Goal: Task Accomplishment & Management: Complete application form

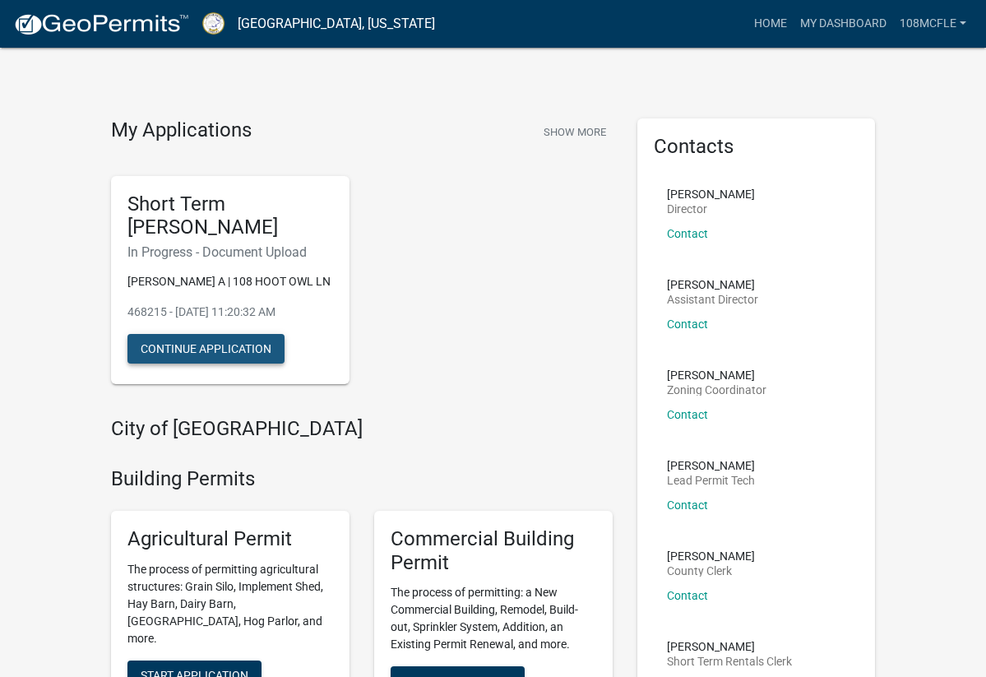
click at [193, 363] on button "Continue Application" at bounding box center [205, 349] width 157 height 30
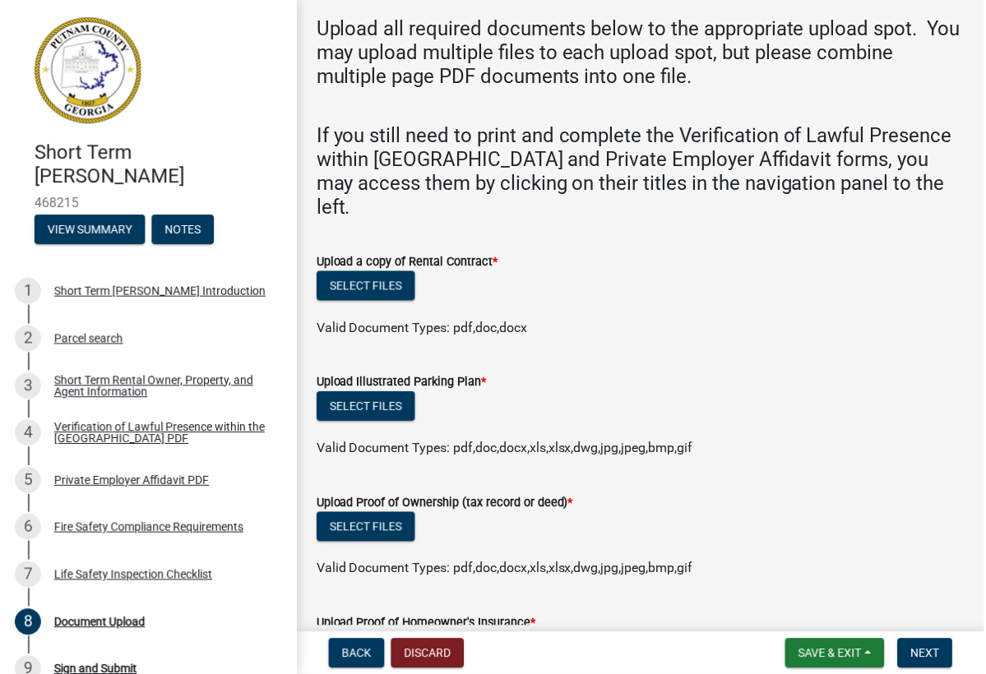
scroll to position [76, 0]
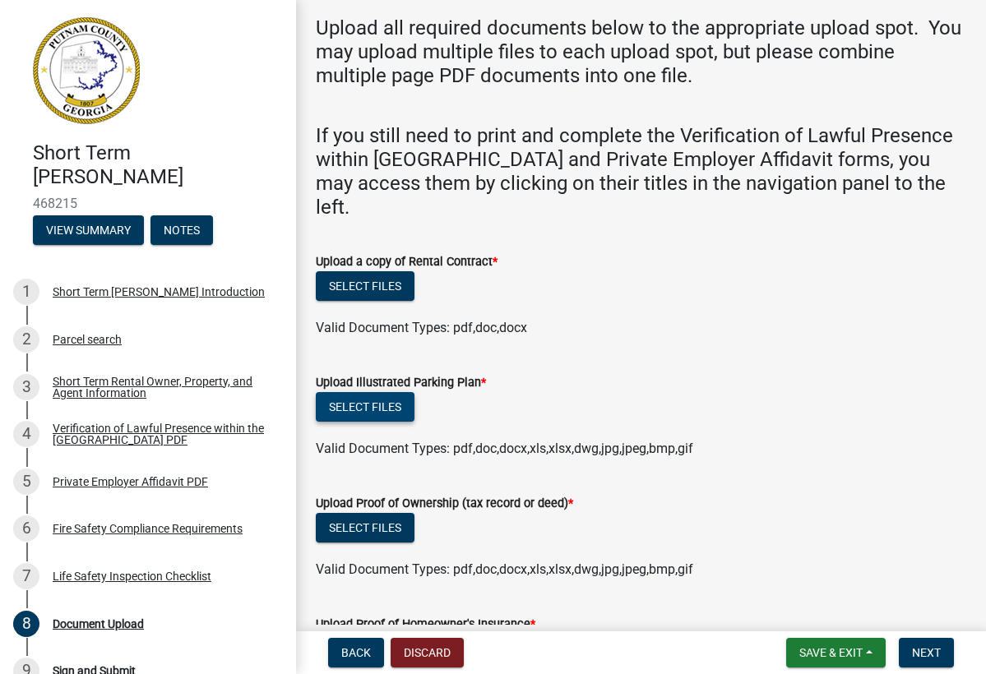
click at [380, 392] on button "Select files" at bounding box center [365, 407] width 99 height 30
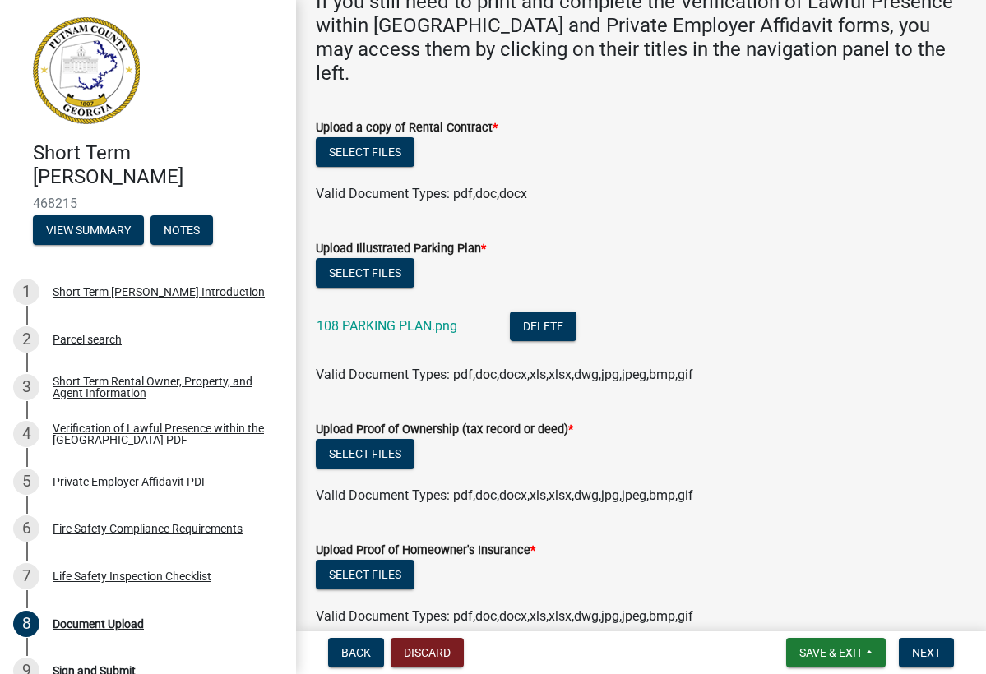
scroll to position [211, 0]
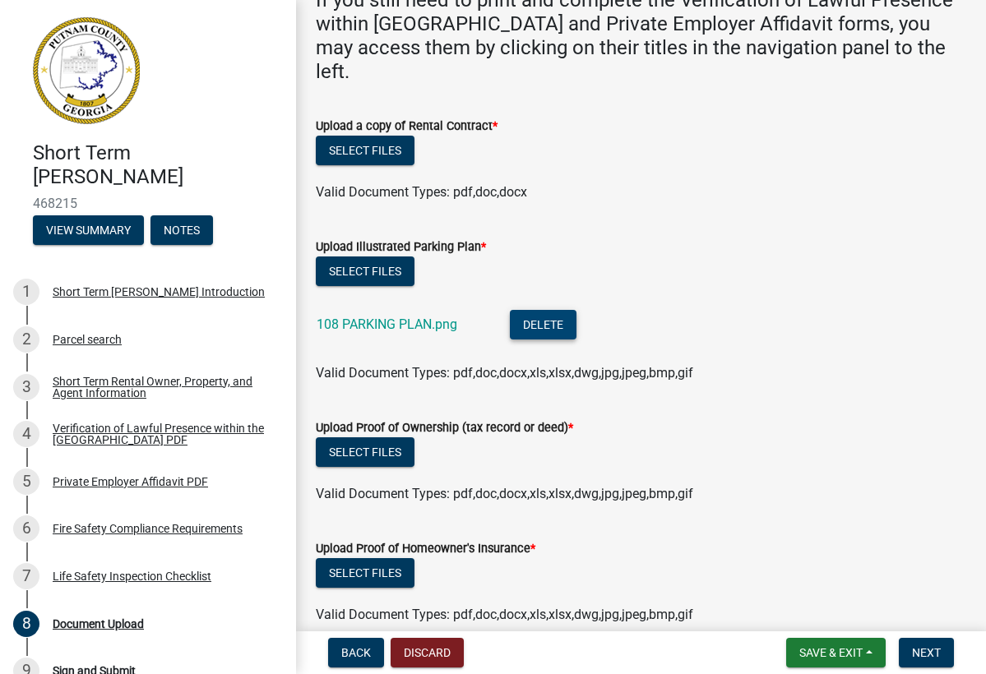
click at [525, 310] on button "Delete" at bounding box center [543, 325] width 67 height 30
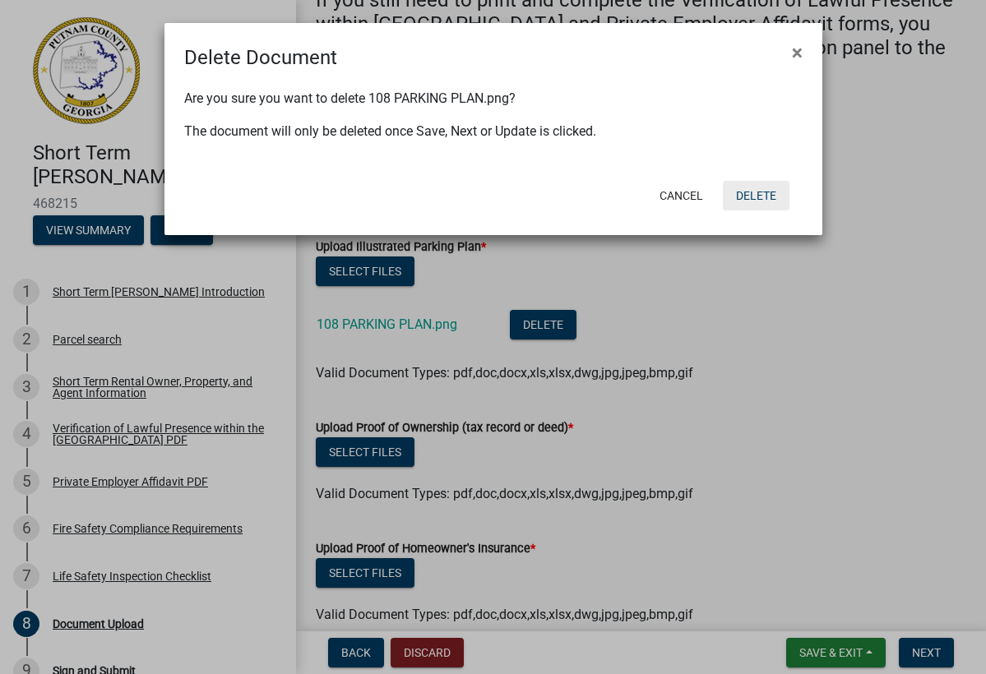
click at [757, 190] on button "Delete" at bounding box center [756, 196] width 67 height 30
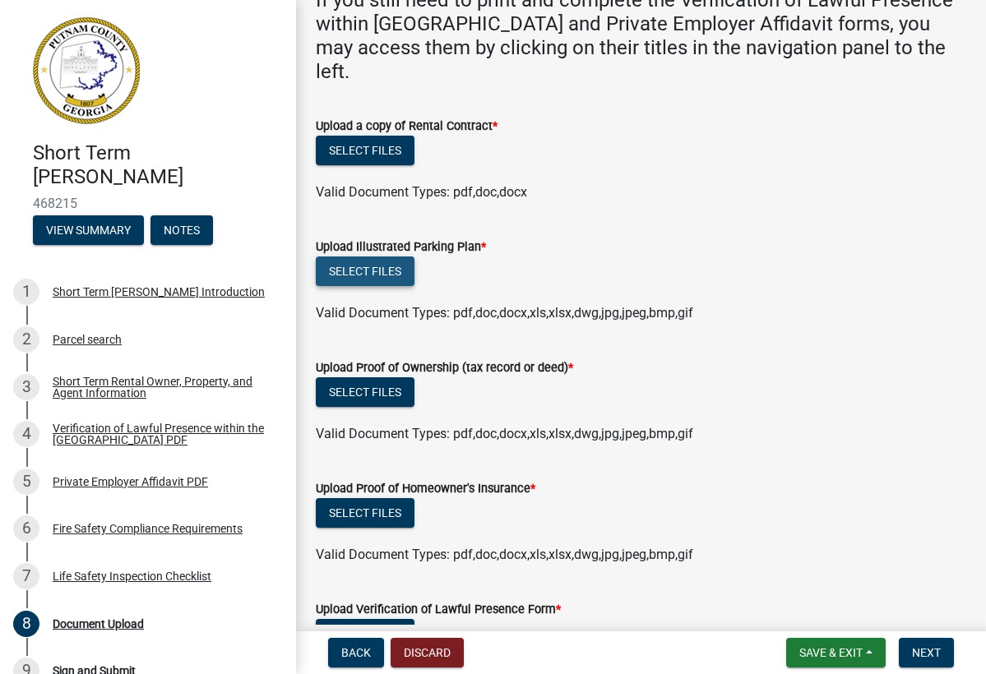
click at [378, 257] on button "Select files" at bounding box center [365, 272] width 99 height 30
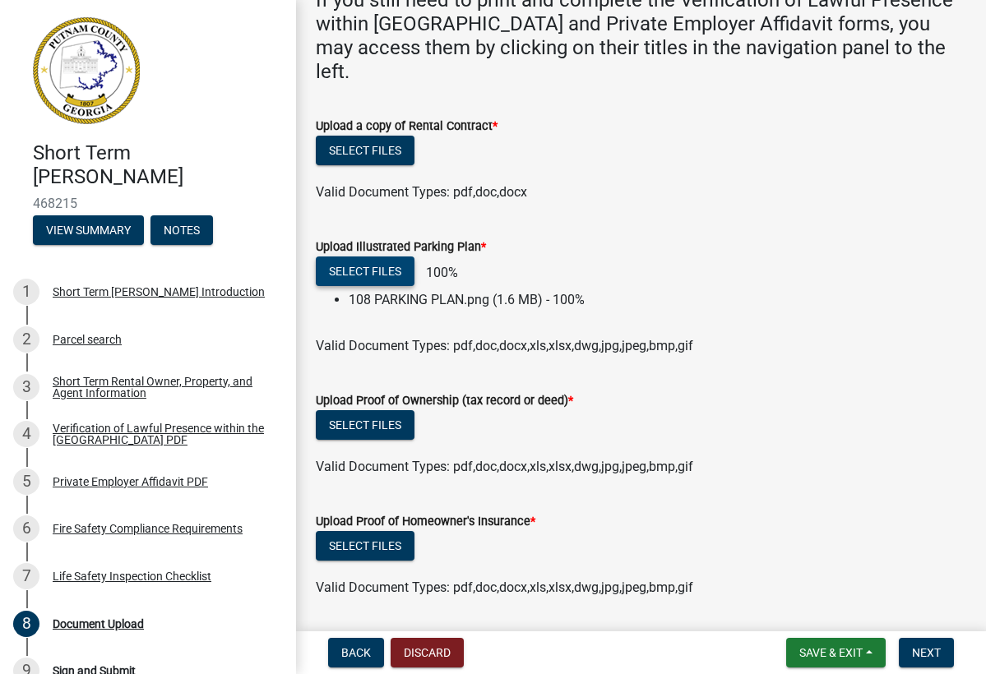
click at [380, 257] on button "Select files" at bounding box center [365, 272] width 99 height 30
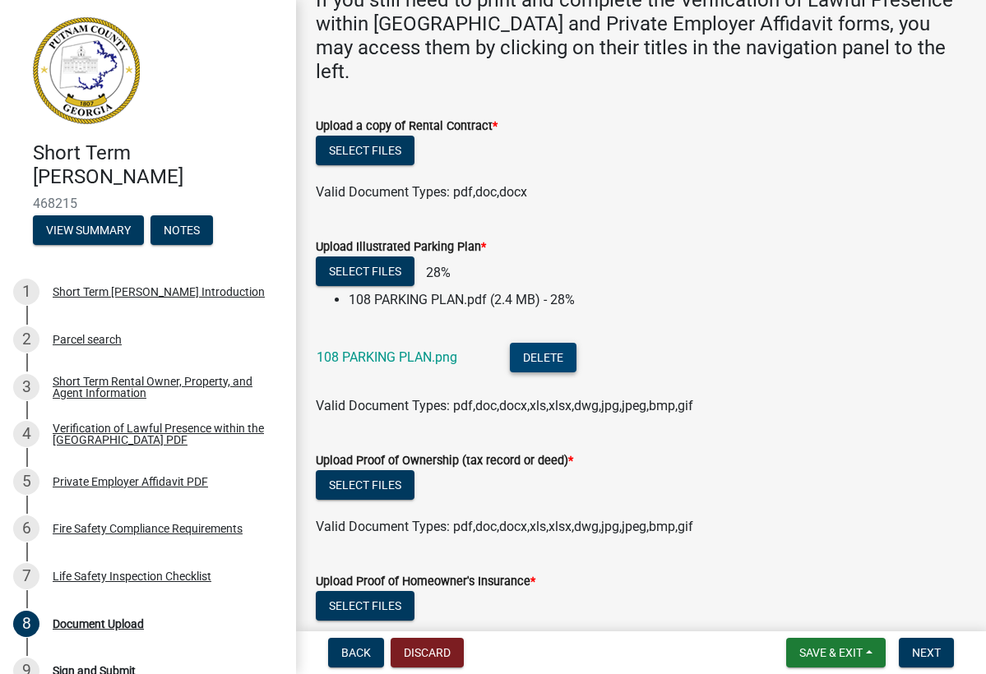
click at [540, 343] on button "Delete" at bounding box center [543, 358] width 67 height 30
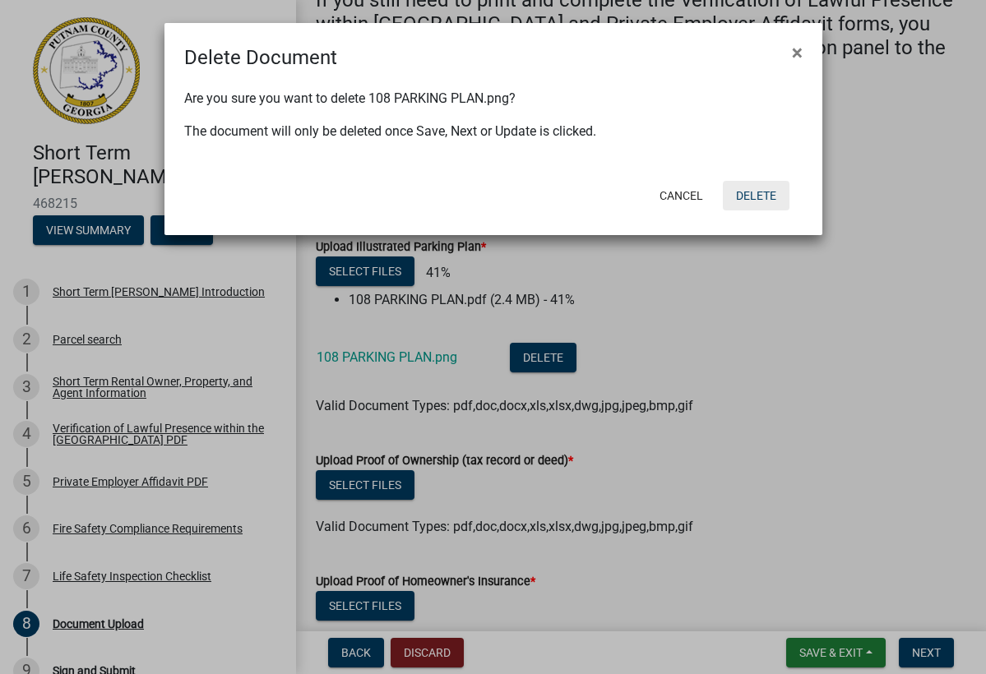
click at [753, 194] on button "Delete" at bounding box center [756, 196] width 67 height 30
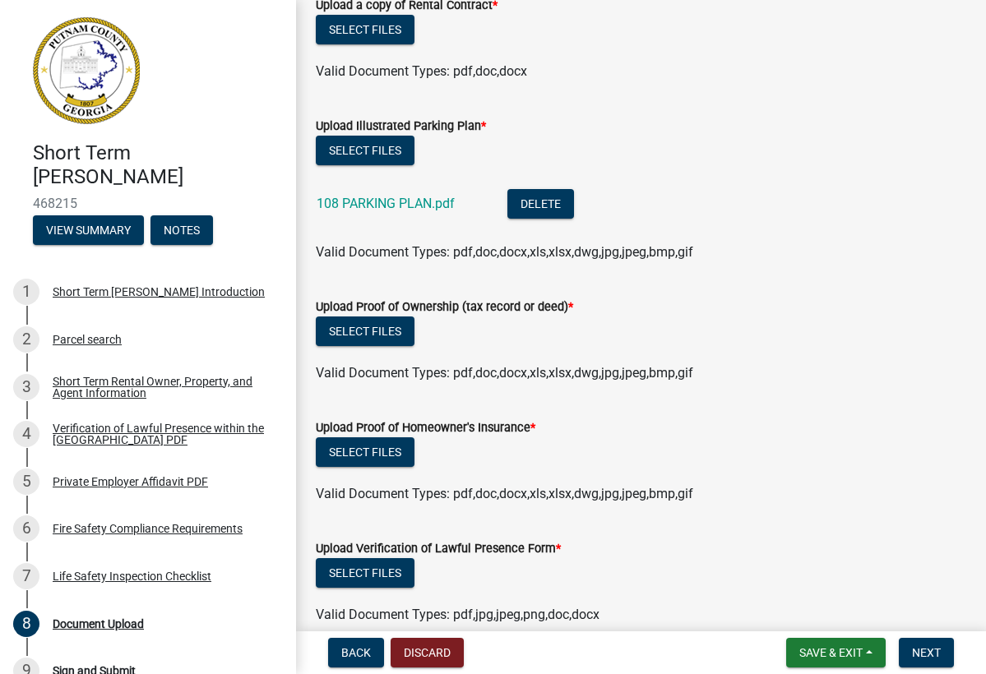
scroll to position [338, 0]
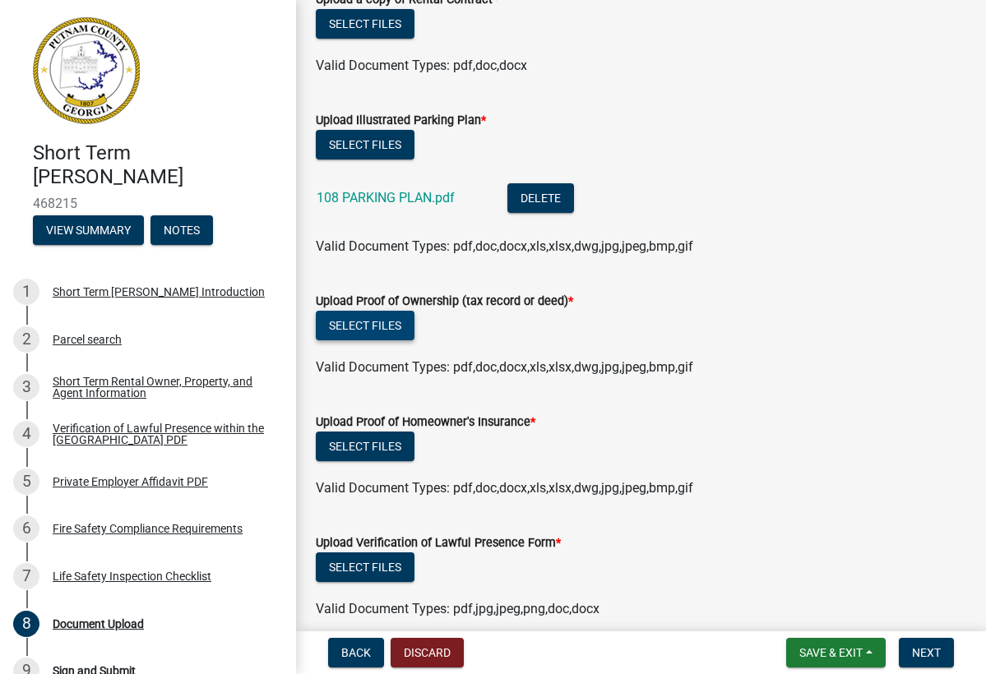
click at [368, 311] on button "Select files" at bounding box center [365, 326] width 99 height 30
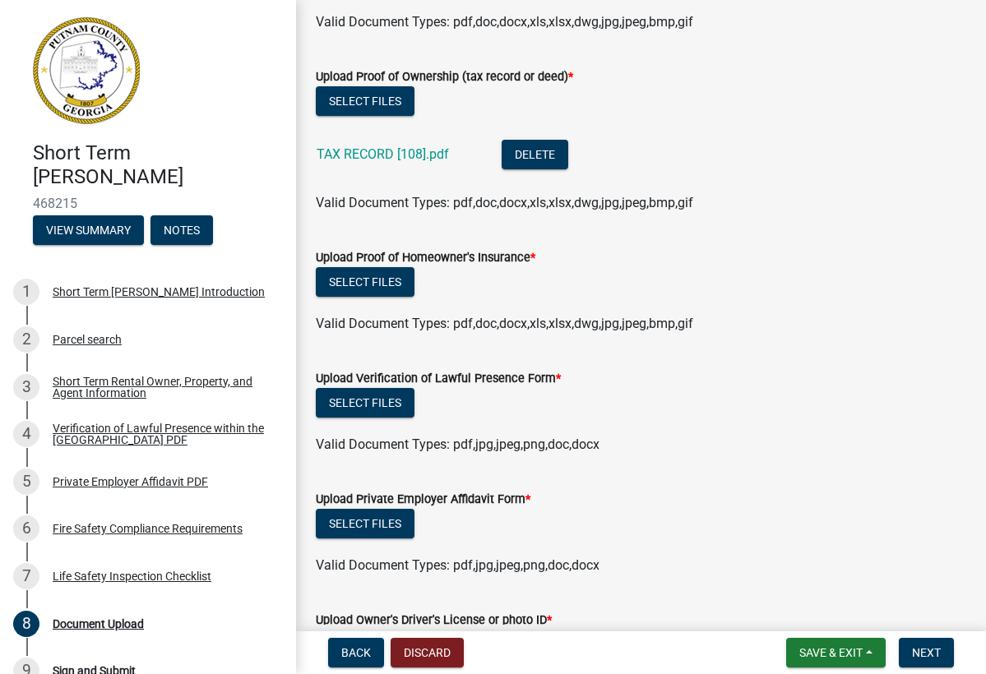
scroll to position [567, 0]
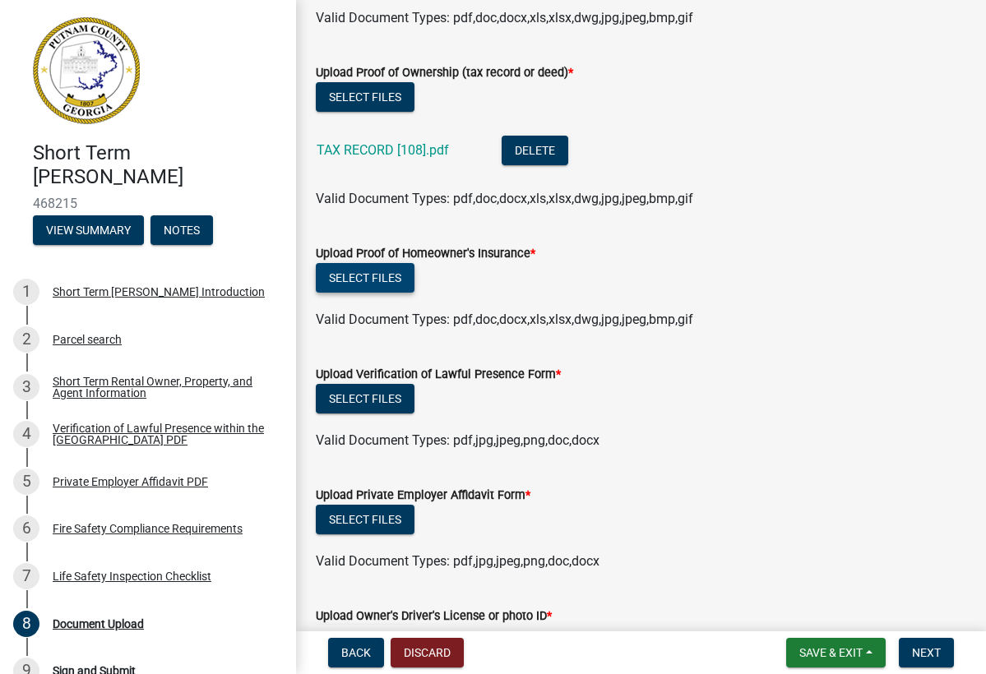
click at [377, 263] on button "Select files" at bounding box center [365, 278] width 99 height 30
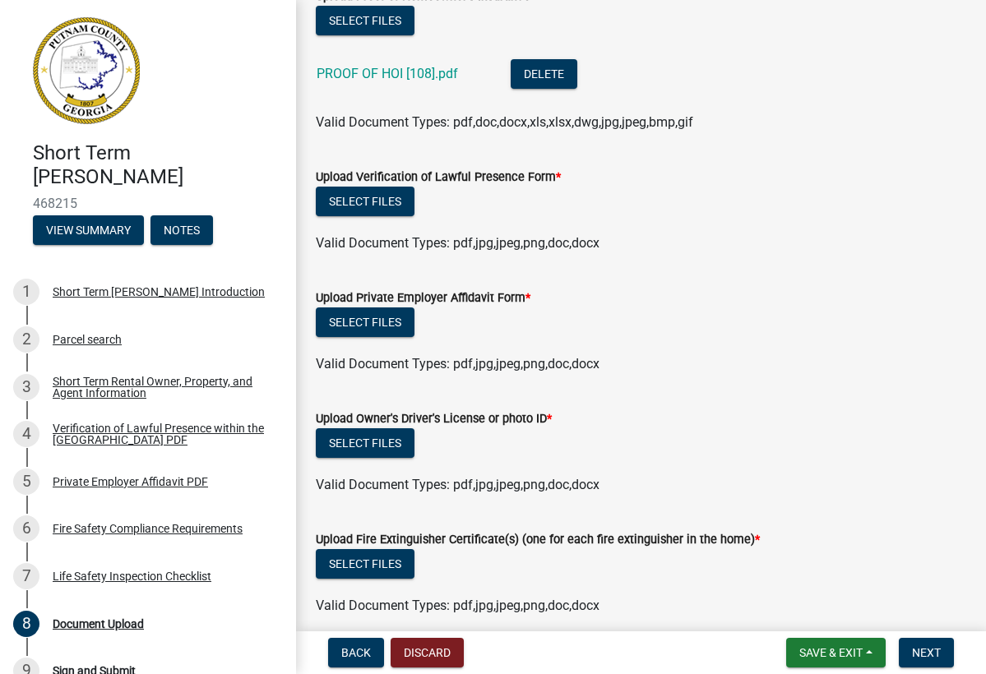
scroll to position [825, 0]
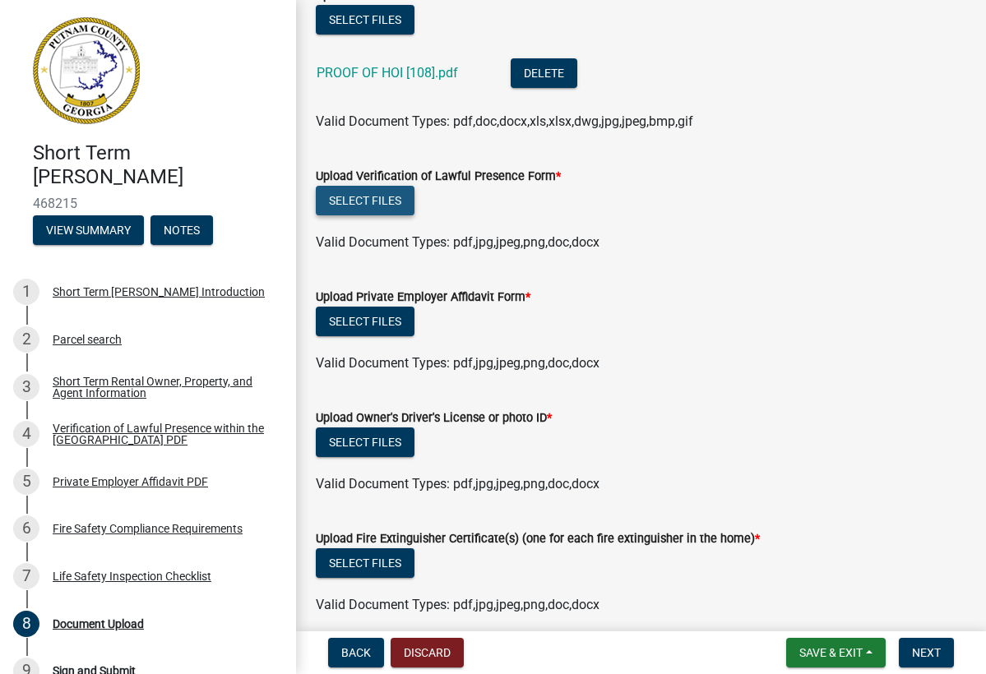
click at [386, 186] on button "Select files" at bounding box center [365, 201] width 99 height 30
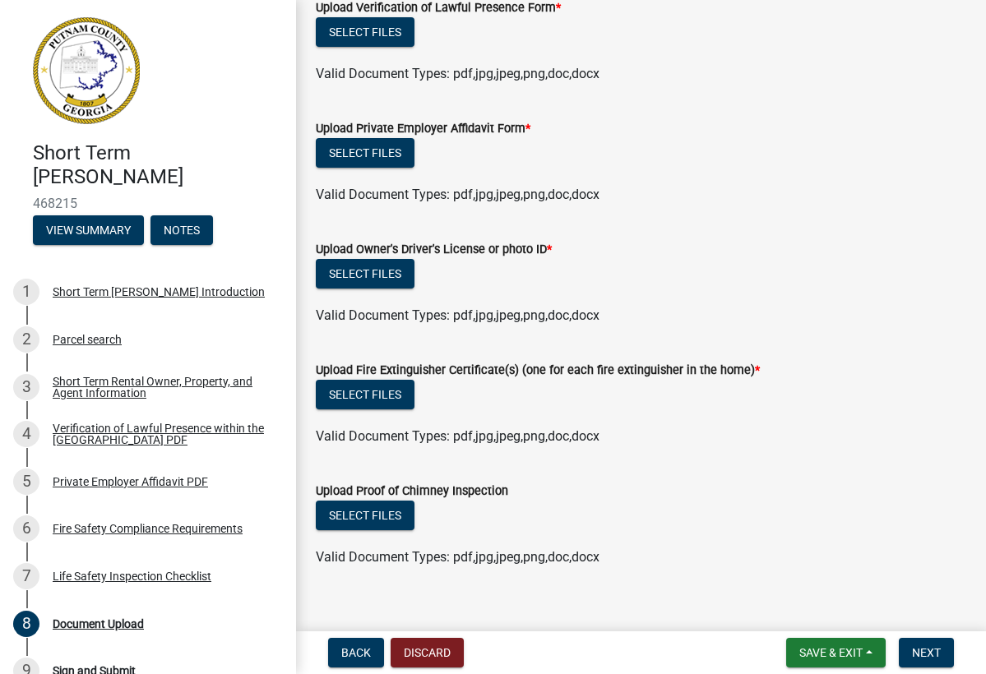
scroll to position [987, 0]
